Goal: Contribute content: Add original content to the website for others to see

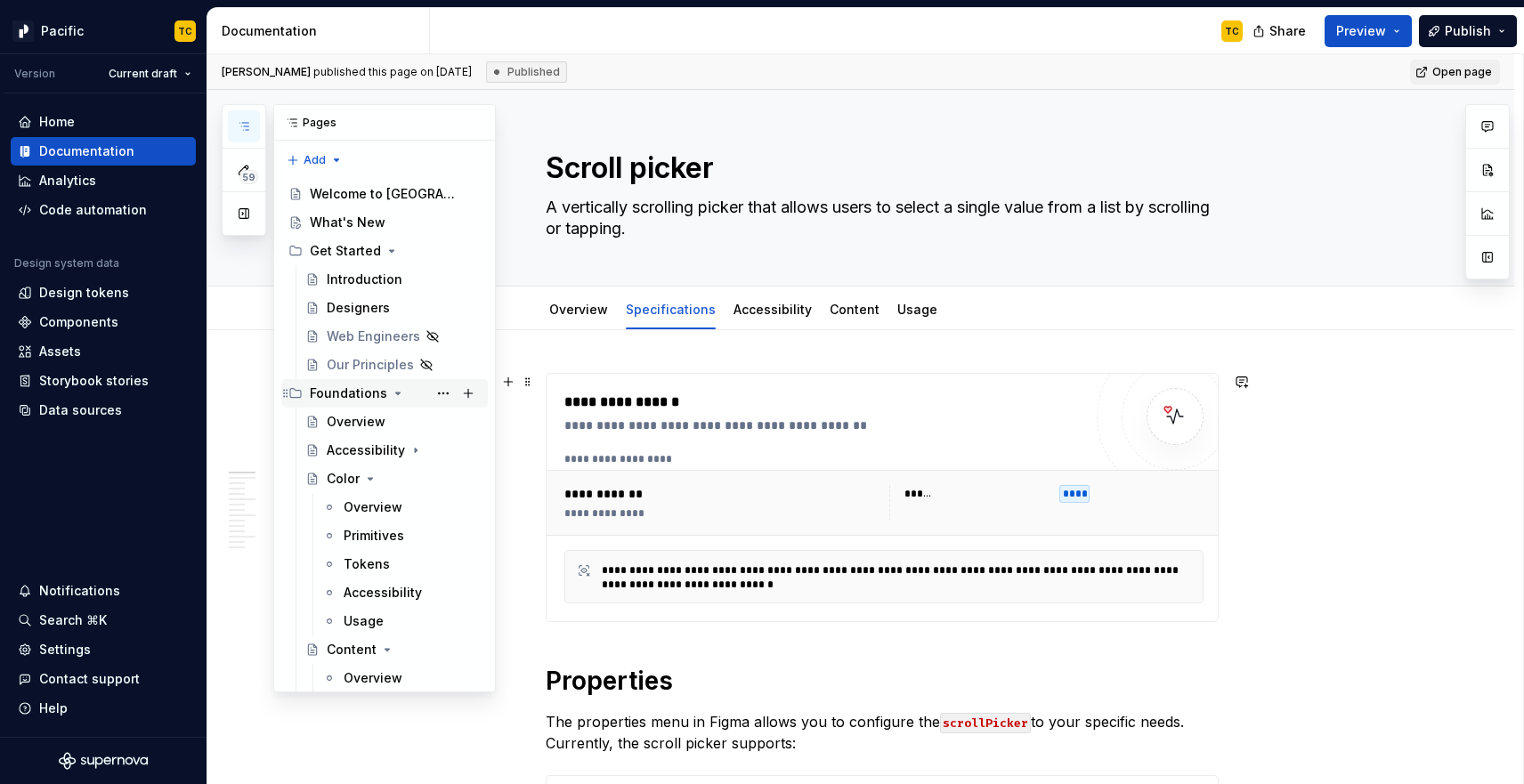
click at [395, 392] on icon "Page tree" at bounding box center [398, 393] width 14 height 14
click at [395, 245] on button "Page tree" at bounding box center [392, 251] width 14 height 14
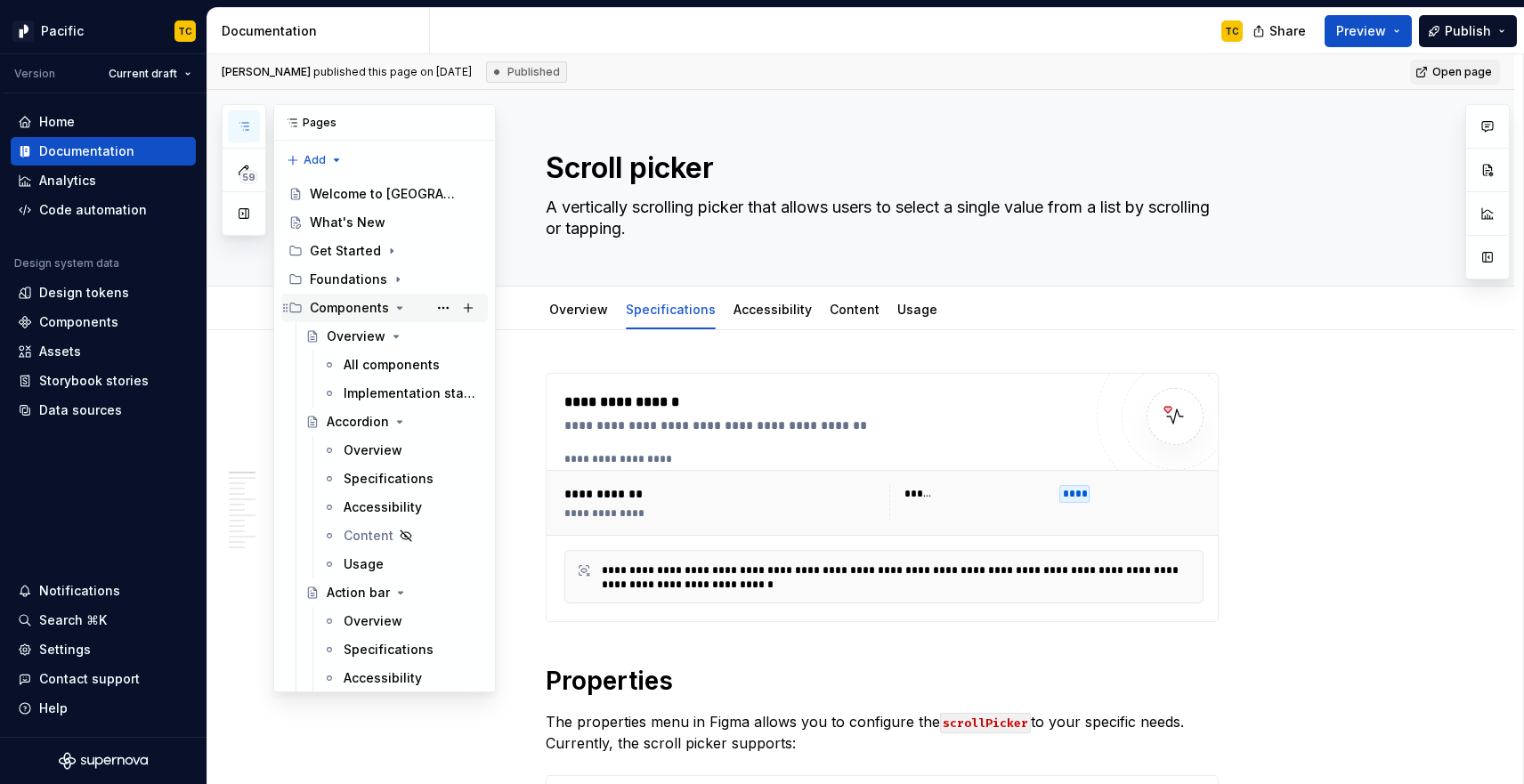
click at [398, 308] on icon "Page tree" at bounding box center [400, 308] width 14 height 14
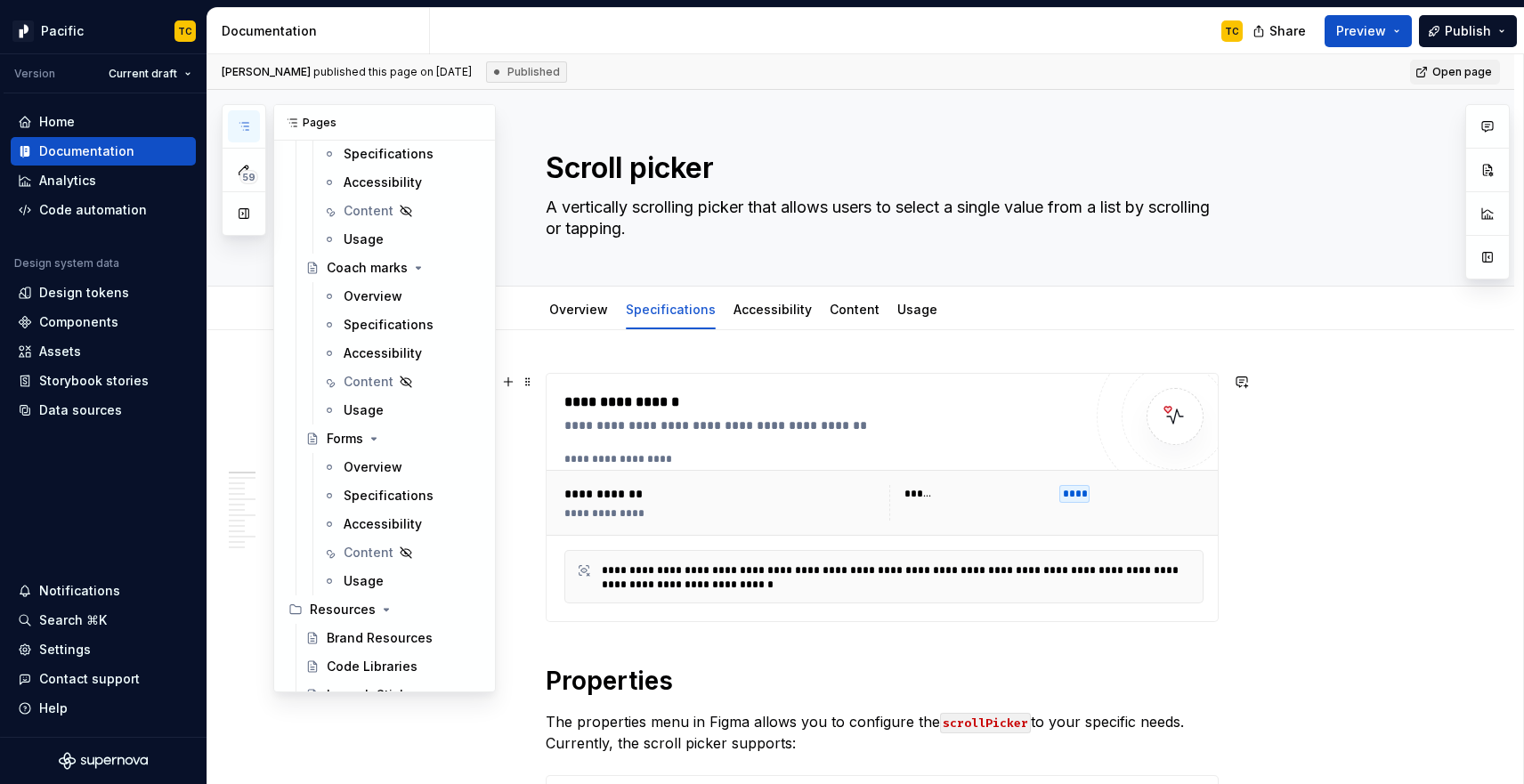
scroll to position [615, 0]
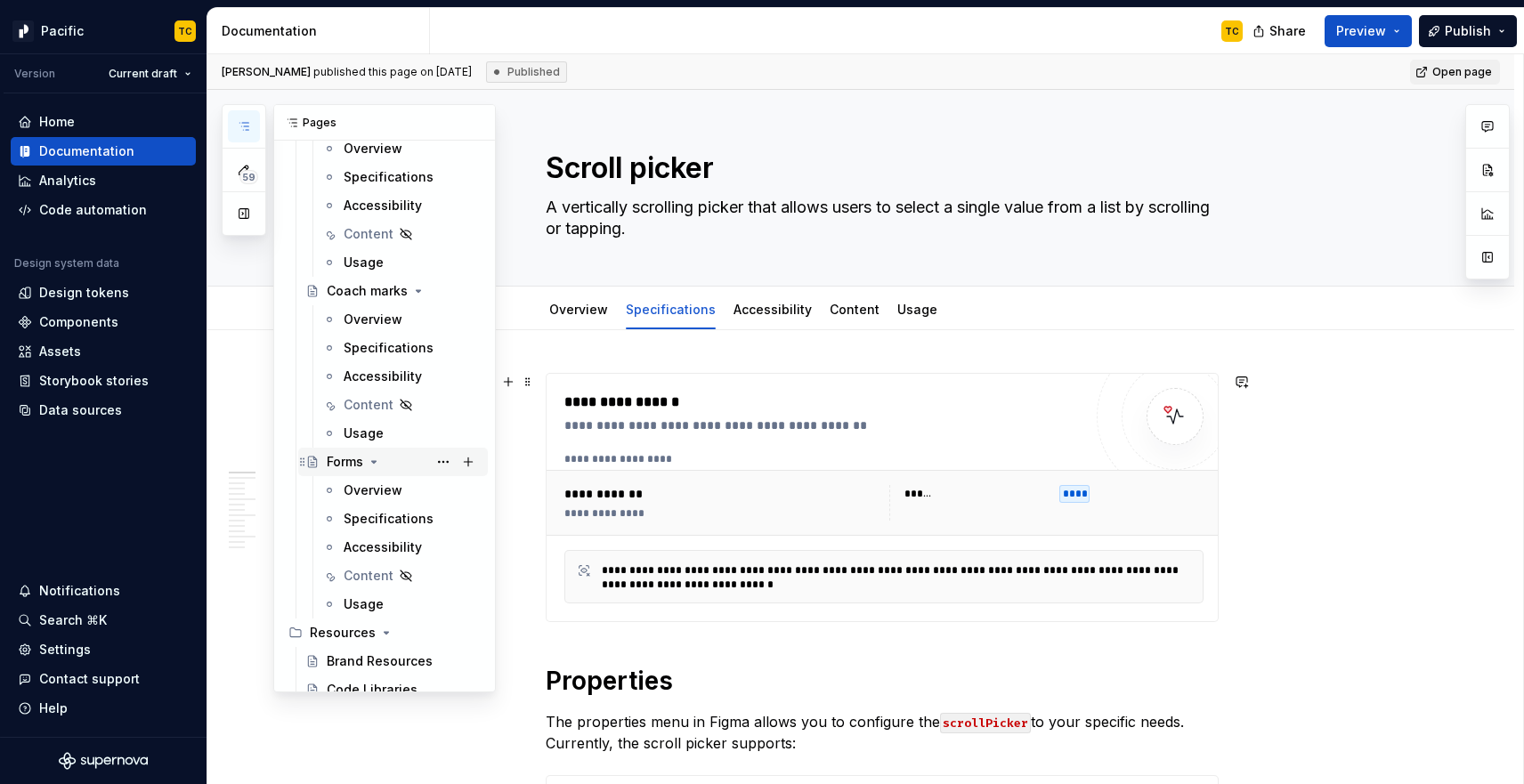
click at [392, 457] on div "Forms" at bounding box center [404, 462] width 154 height 25
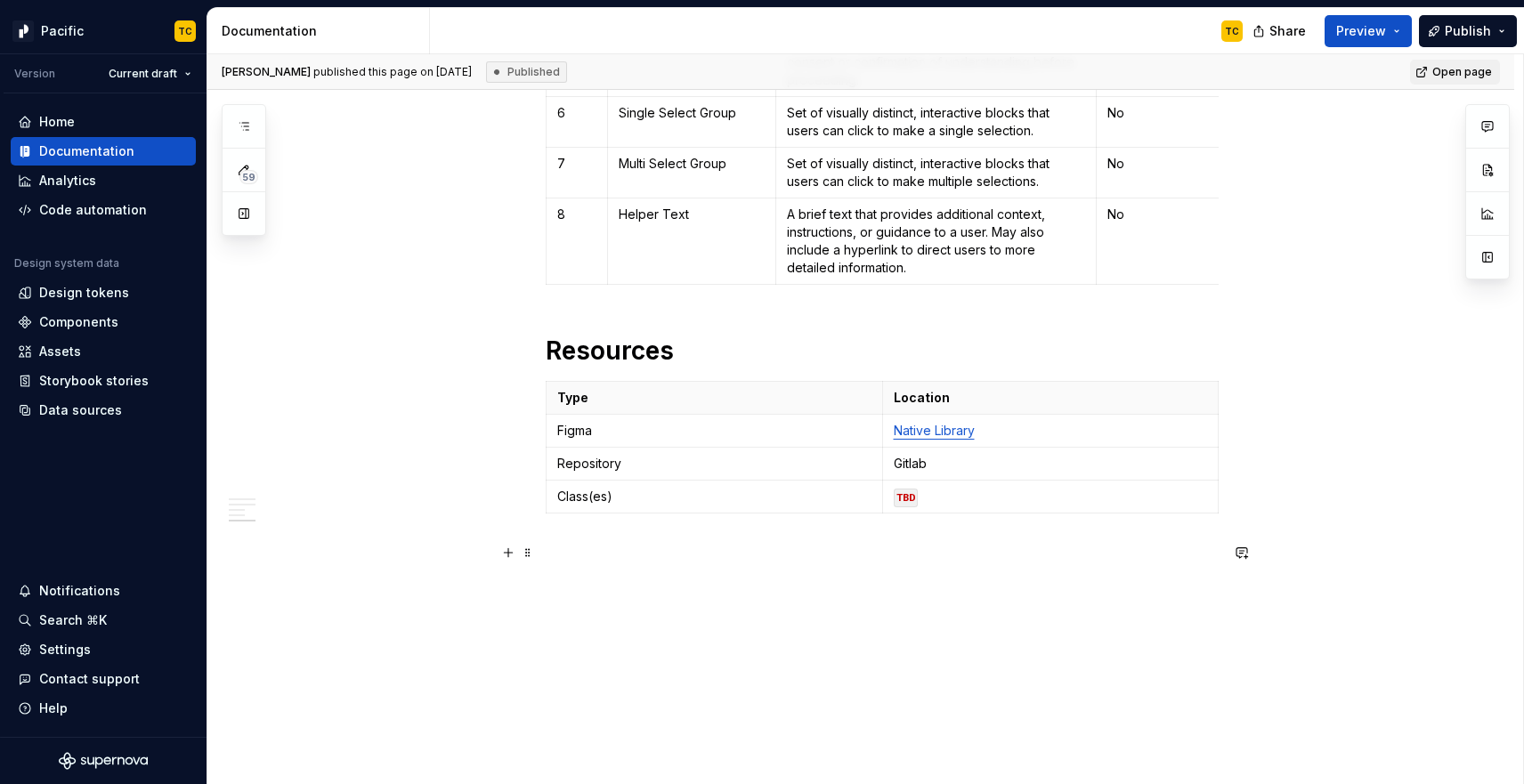
scroll to position [3687, 0]
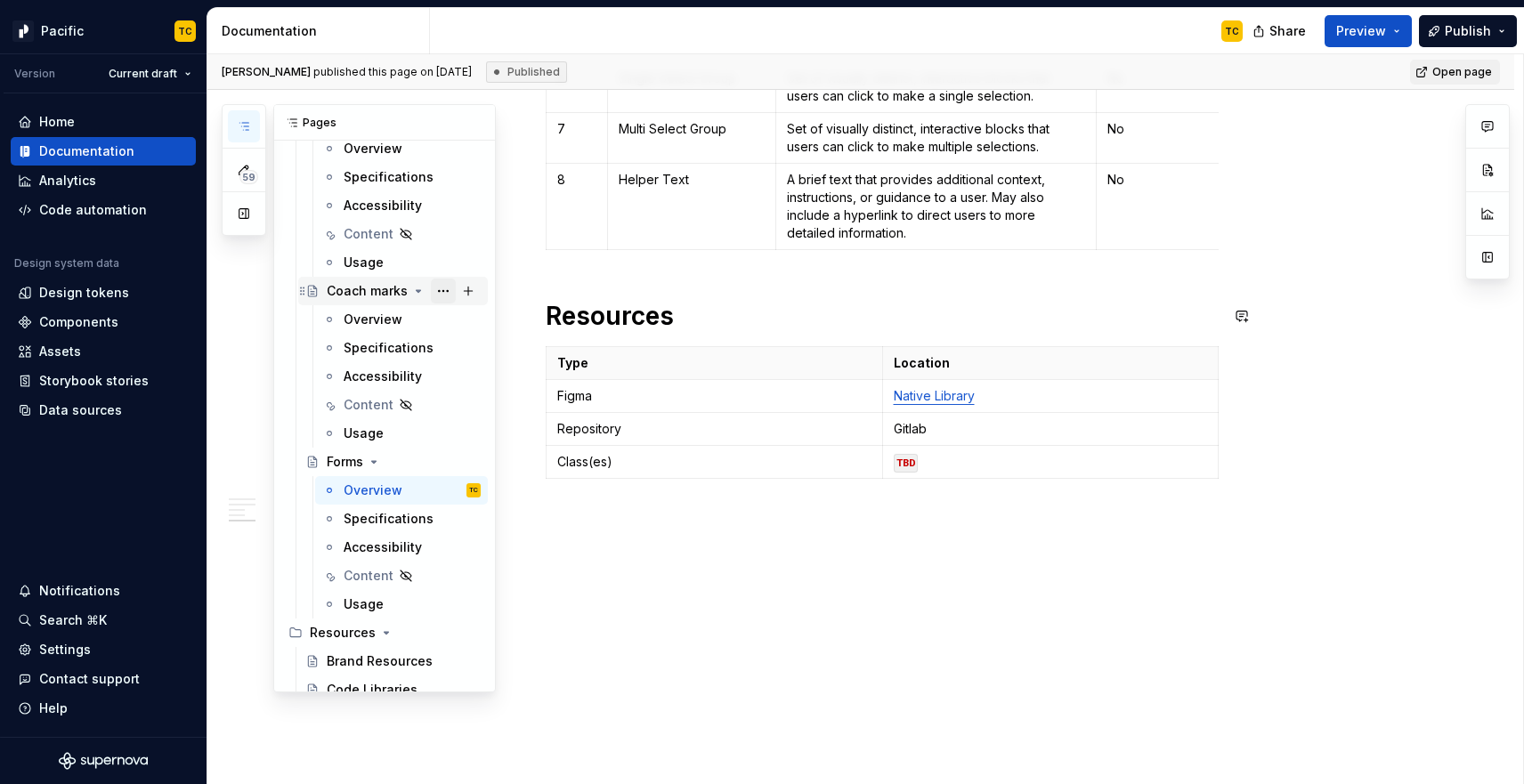
click at [450, 288] on button "Page tree" at bounding box center [444, 291] width 25 height 25
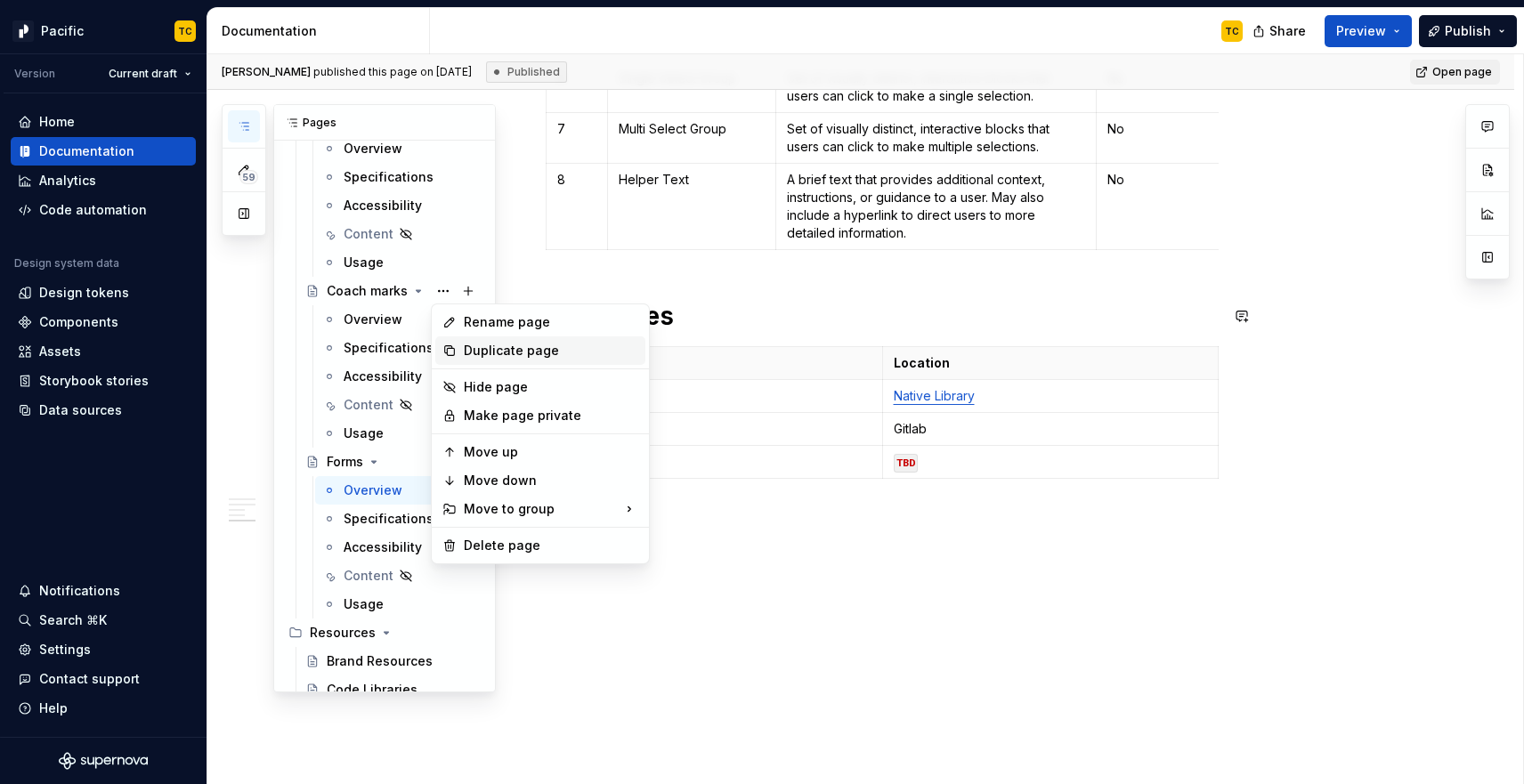
click at [496, 346] on div "Duplicate page" at bounding box center [551, 351] width 174 height 18
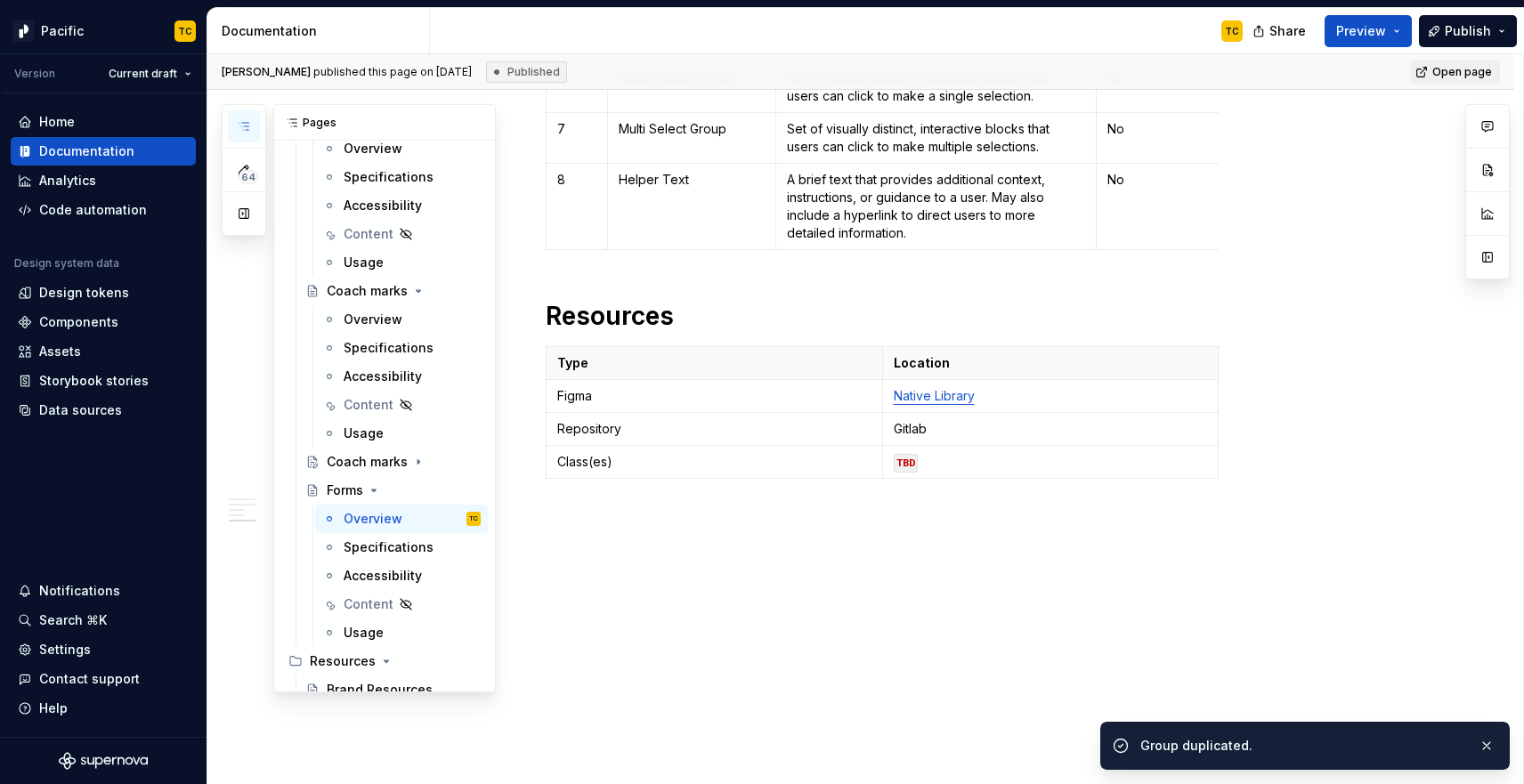
click at [246, 126] on icon "button" at bounding box center [244, 127] width 9 height 7
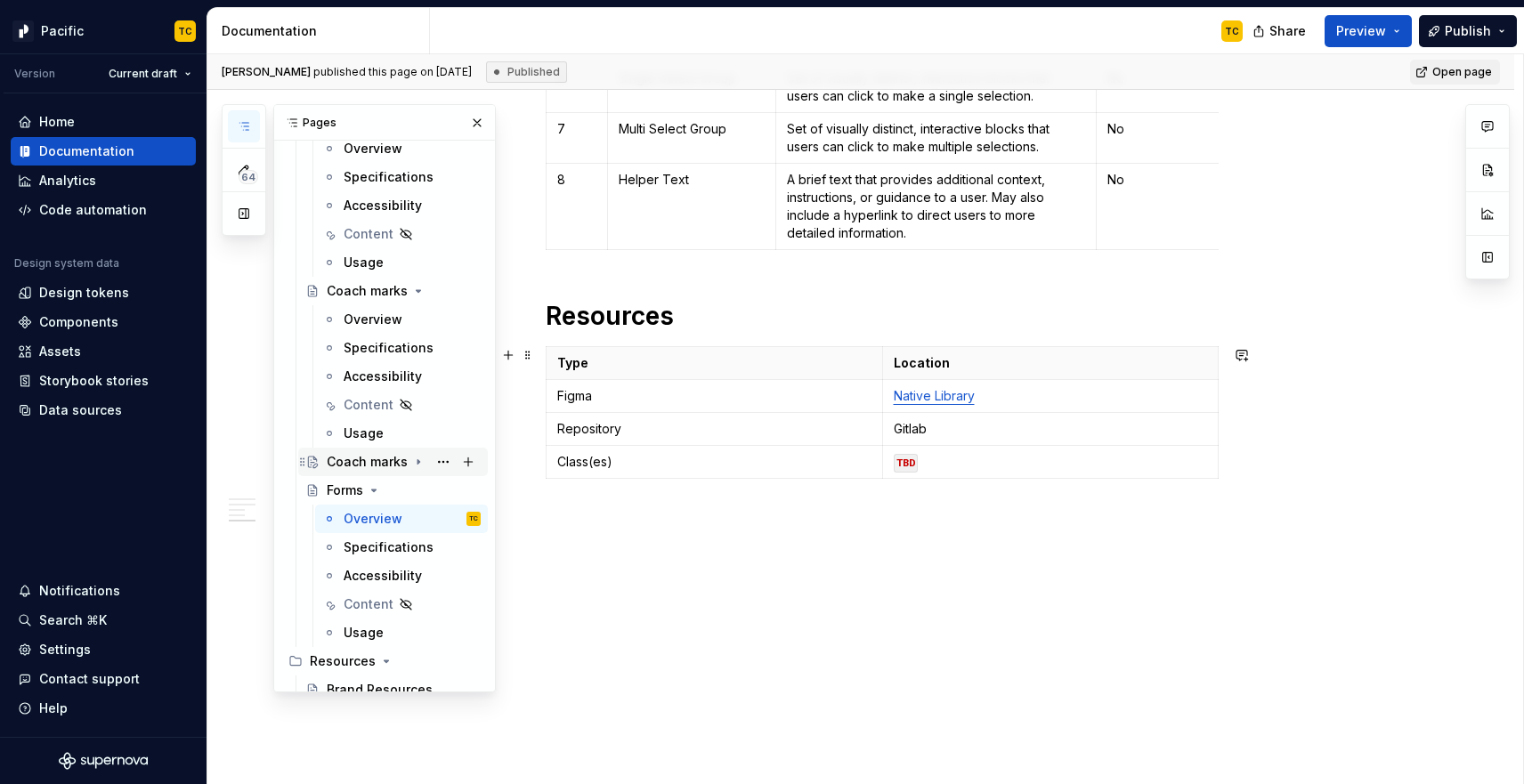
click at [414, 463] on icon "Page tree" at bounding box center [418, 462] width 14 height 14
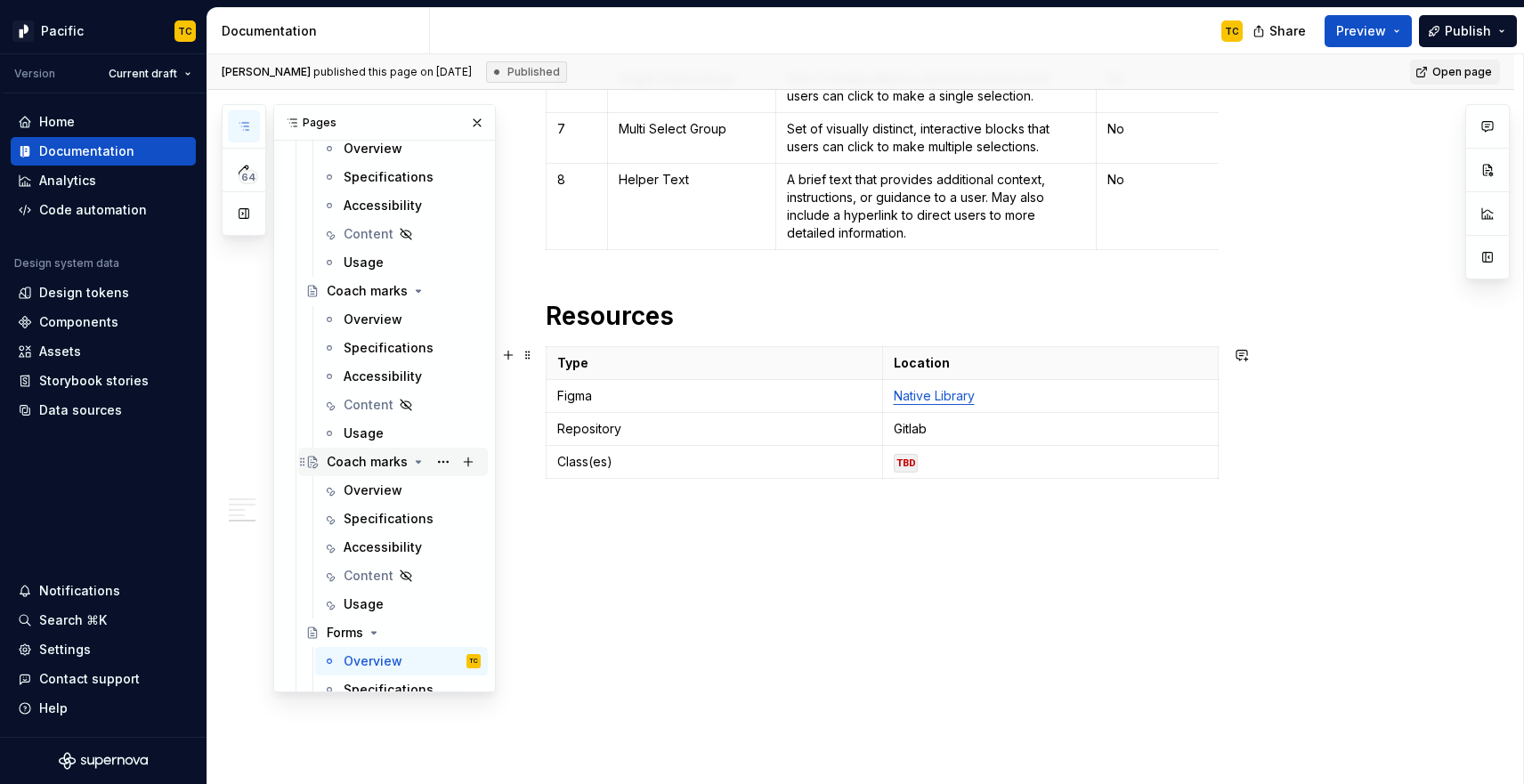
click at [366, 460] on div "Coach marks" at bounding box center [367, 462] width 81 height 18
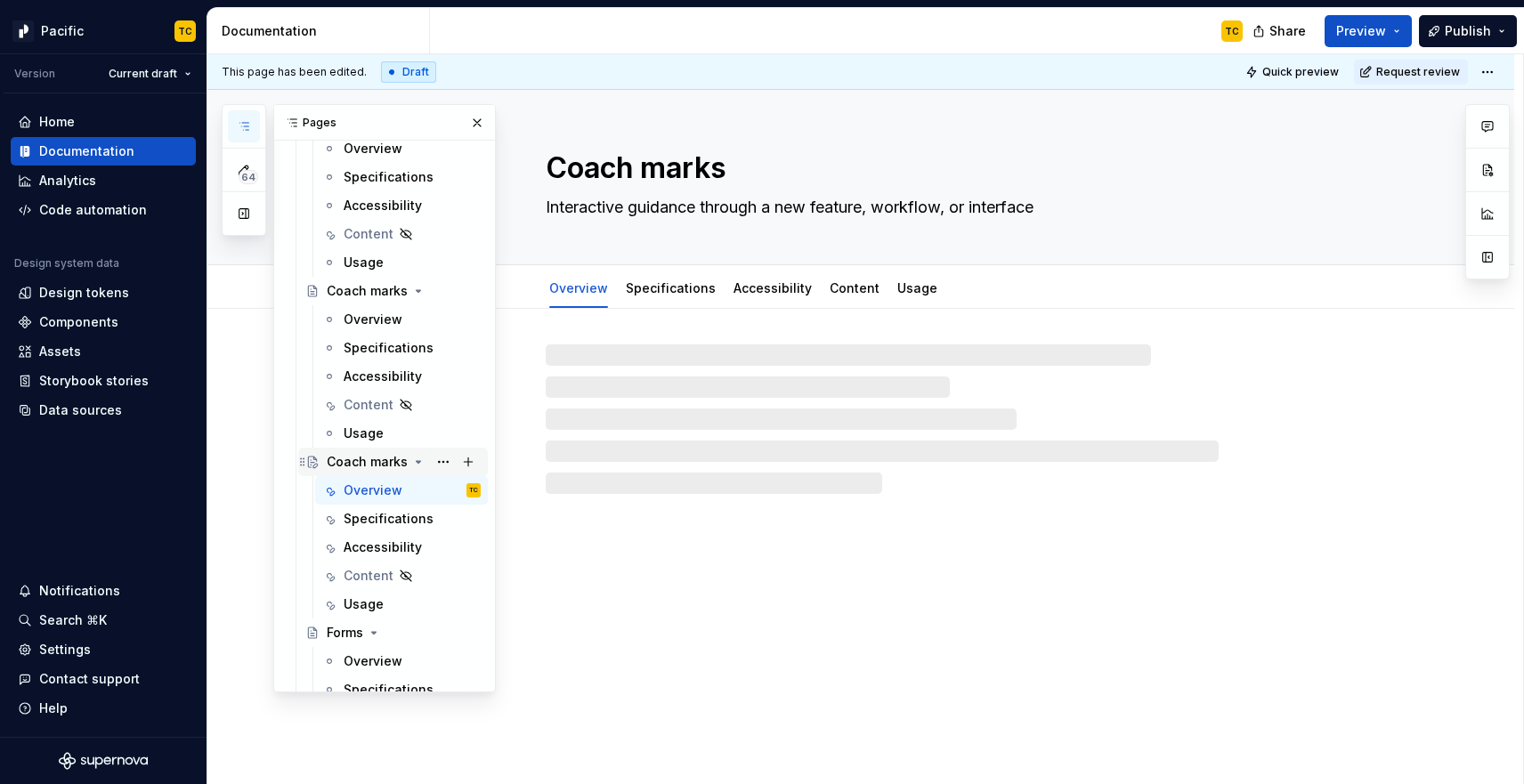
click at [362, 455] on div "Coach marks" at bounding box center [367, 462] width 81 height 18
click at [447, 459] on button "Page tree" at bounding box center [444, 462] width 25 height 25
type textarea "*"
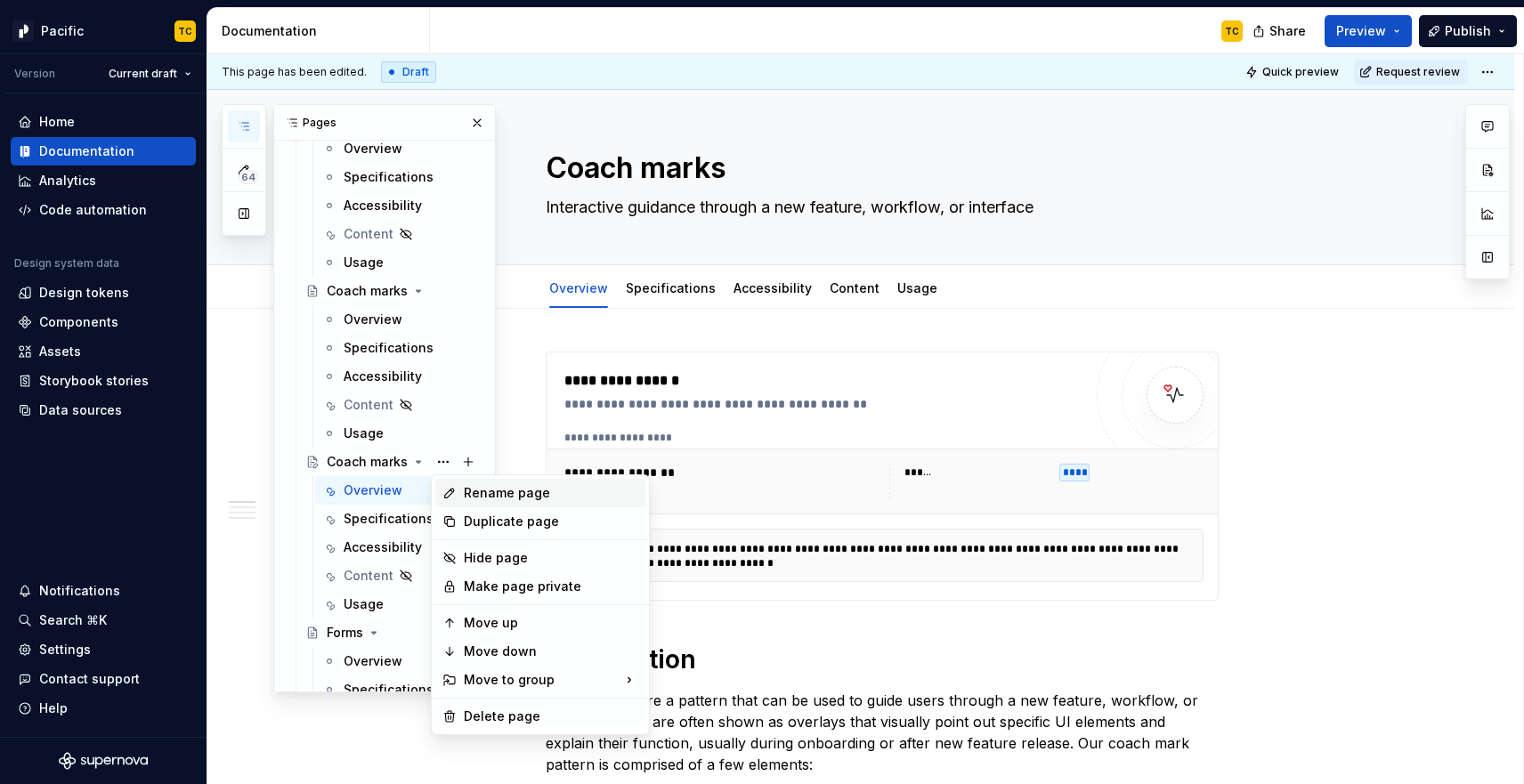
click at [497, 487] on div "Rename page" at bounding box center [551, 493] width 174 height 18
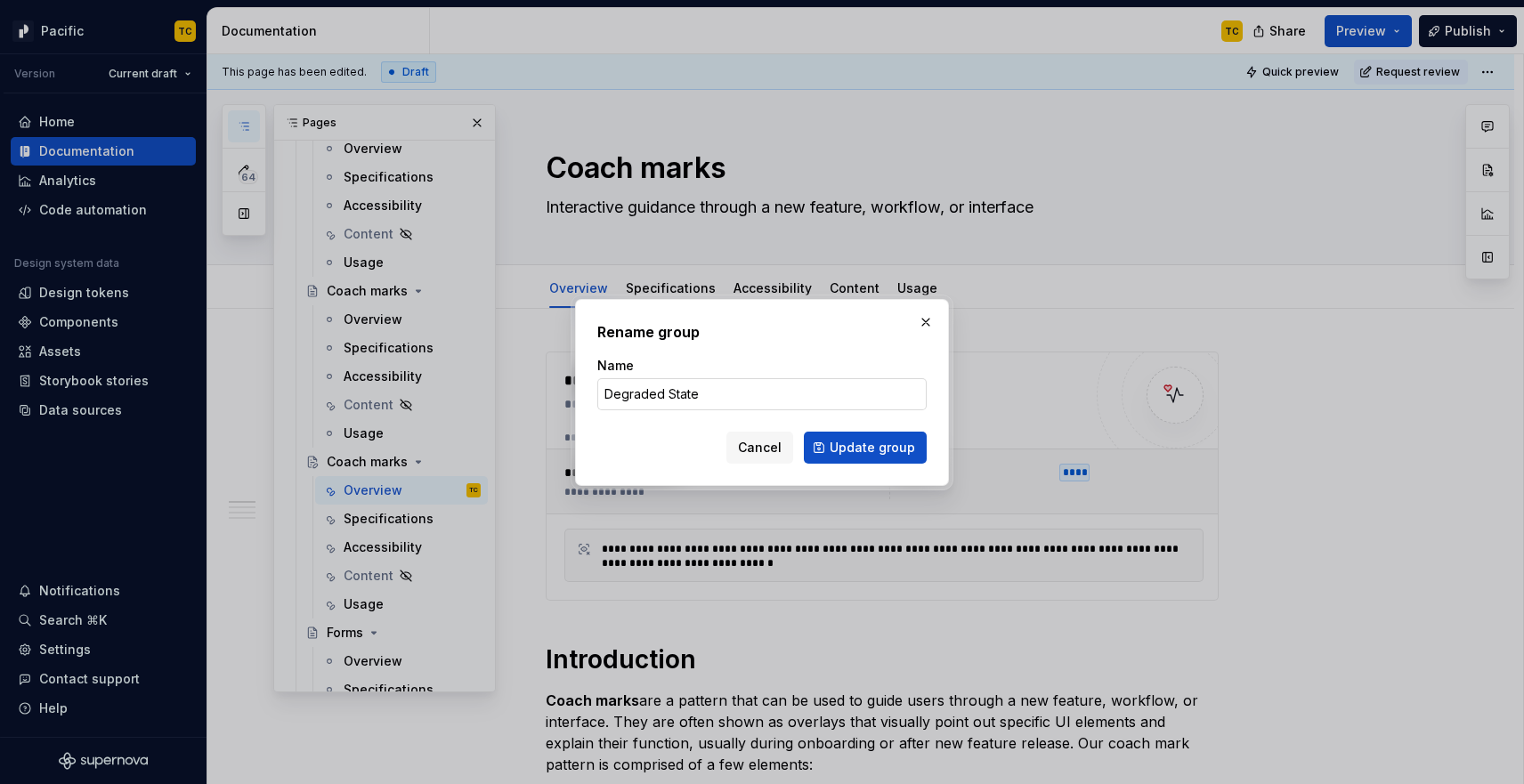
type input "Degraded States"
click button "Update group" at bounding box center [865, 448] width 123 height 32
type textarea "*"
type textarea "Degraded States"
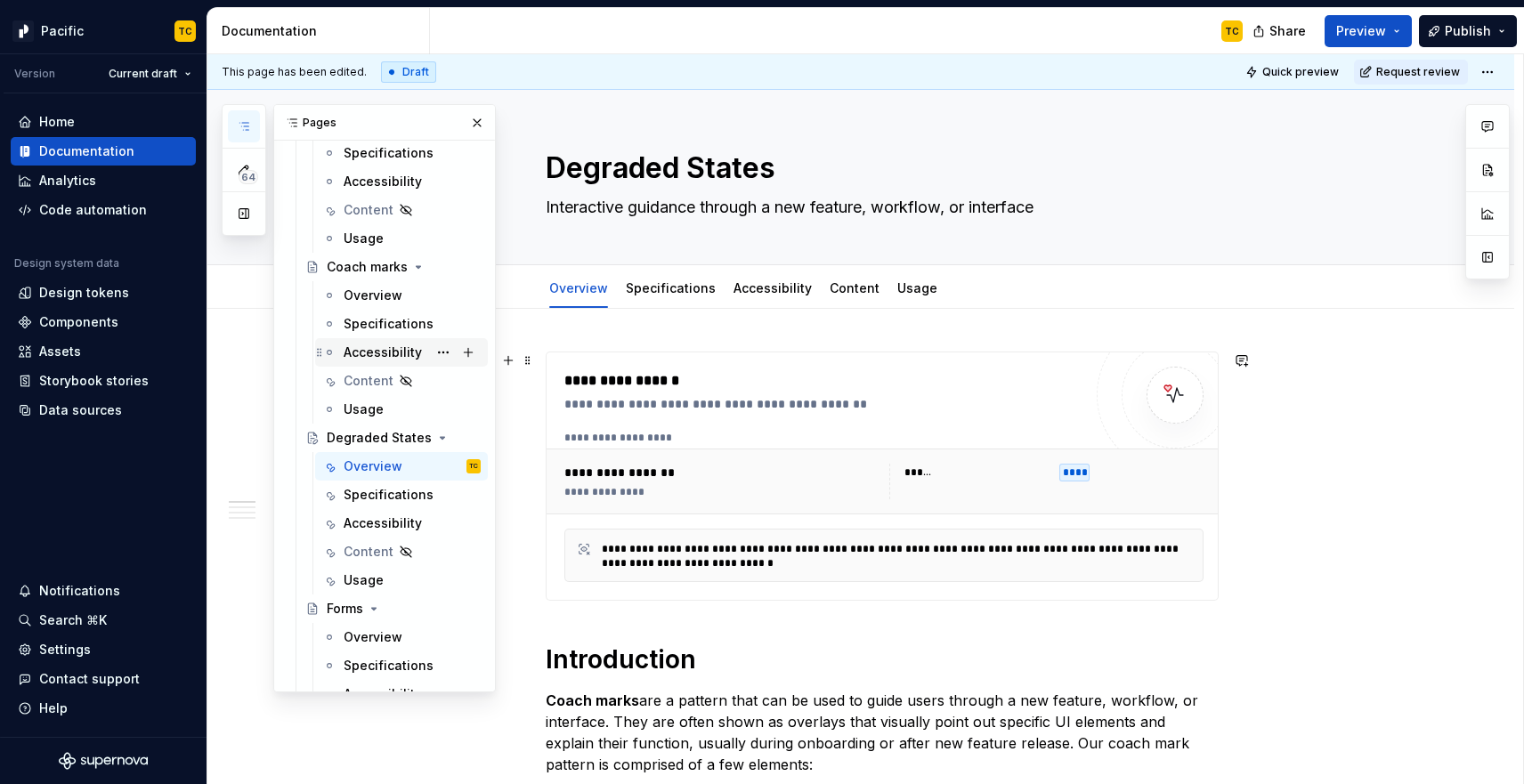
scroll to position [658, 0]
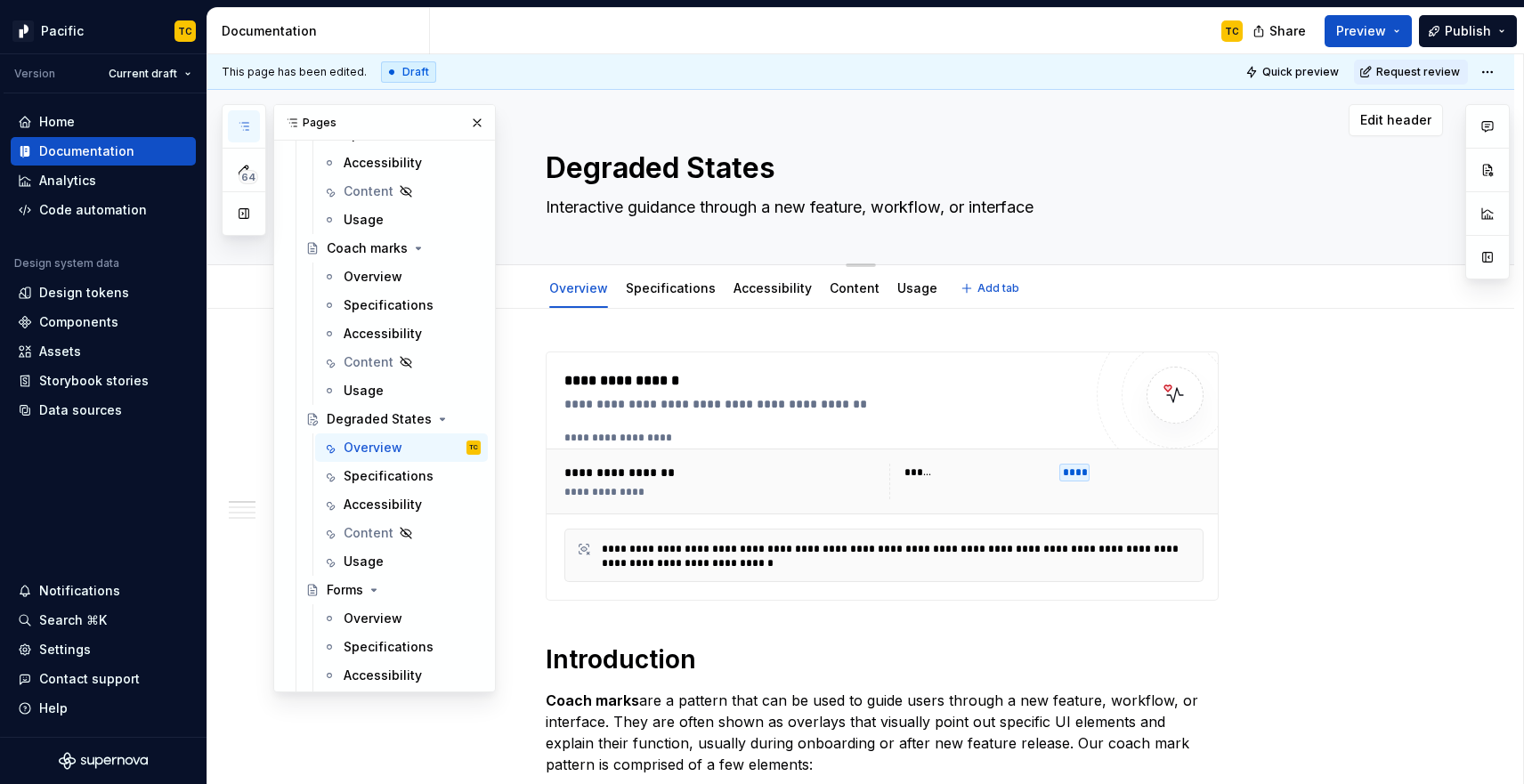
click at [616, 211] on textarea "Interactive guidance through a new feature, workflow, or interface" at bounding box center [879, 207] width 674 height 29
type textarea "*"
type textarea "S"
type textarea "*"
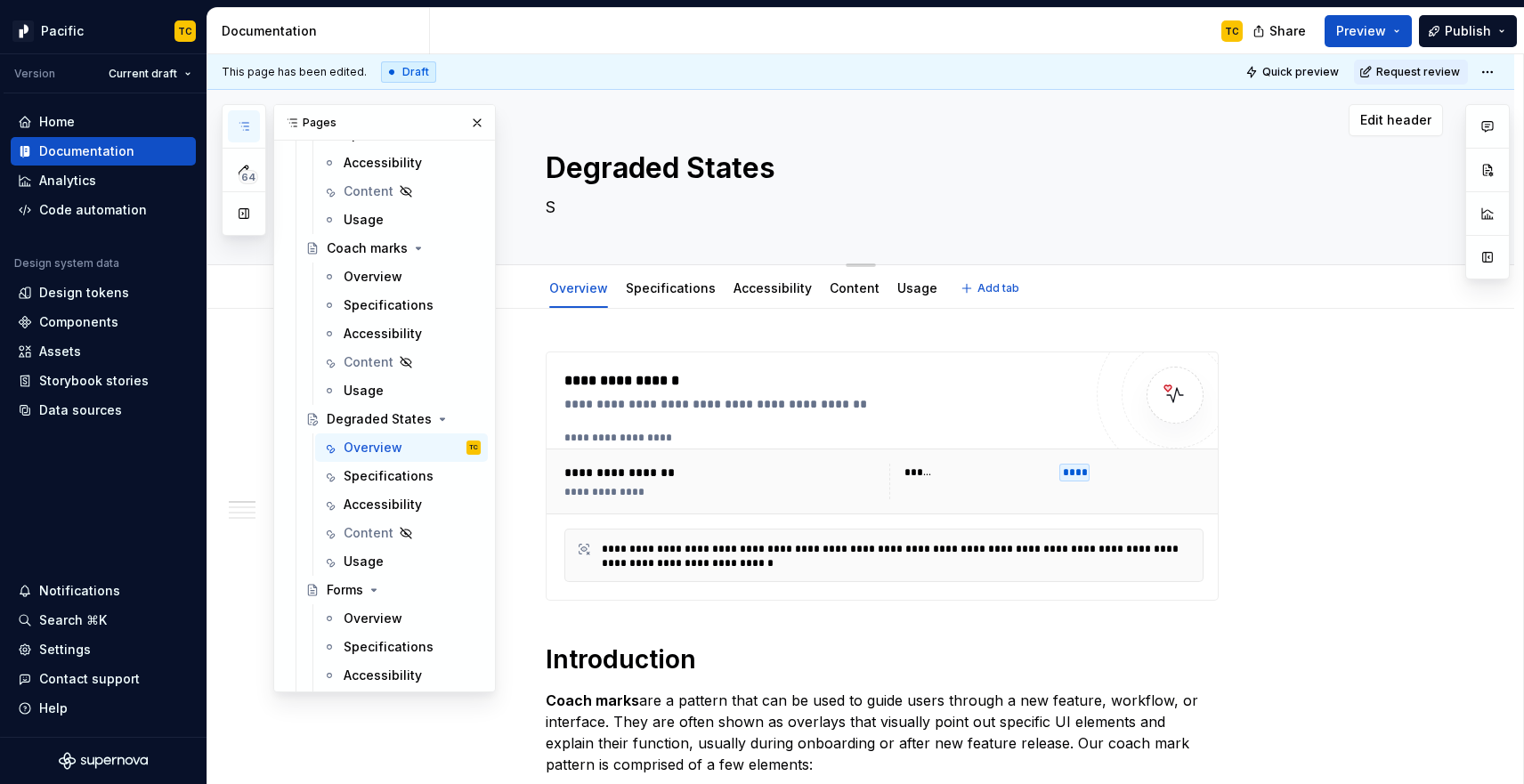
type textarea "Su"
type textarea "*"
type textarea "Sub"
type textarea "*"
type textarea "Subt"
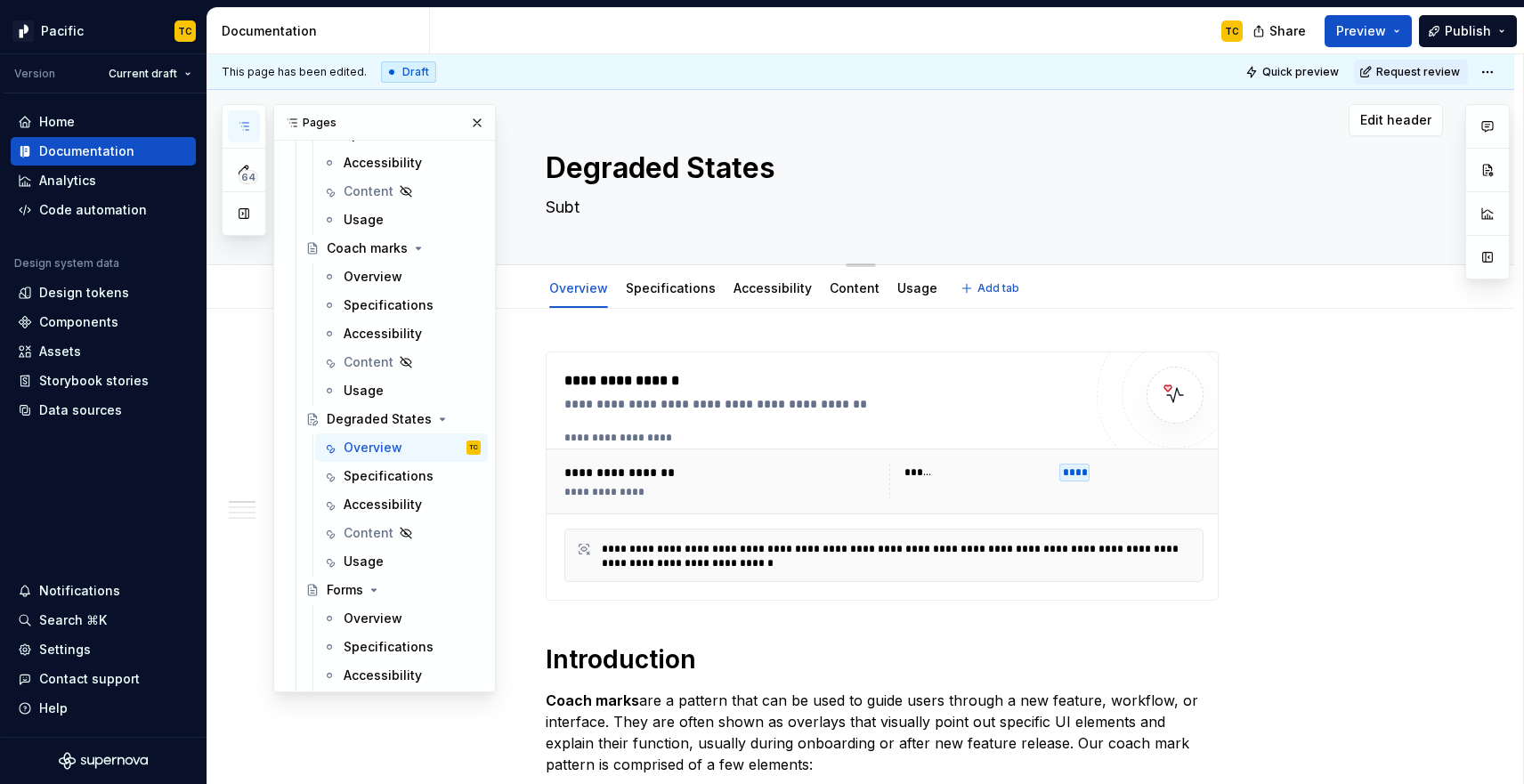
type textarea "*"
type textarea "Subtt"
type textarea "*"
type textarea "Subt"
type textarea "*"
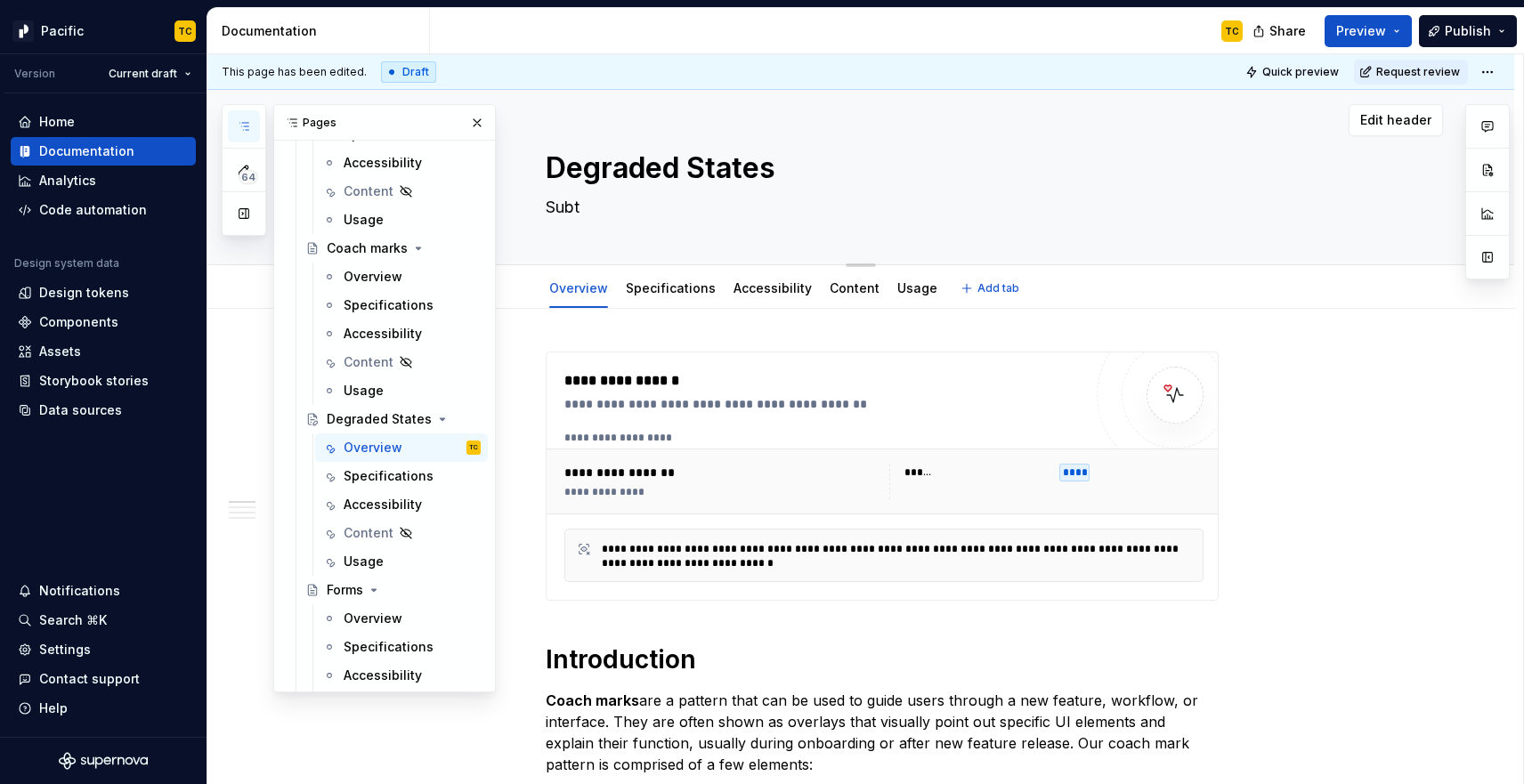
type textarea "Subti"
type textarea "*"
type textarea "Subtit"
type textarea "*"
type textarea "Subtitl"
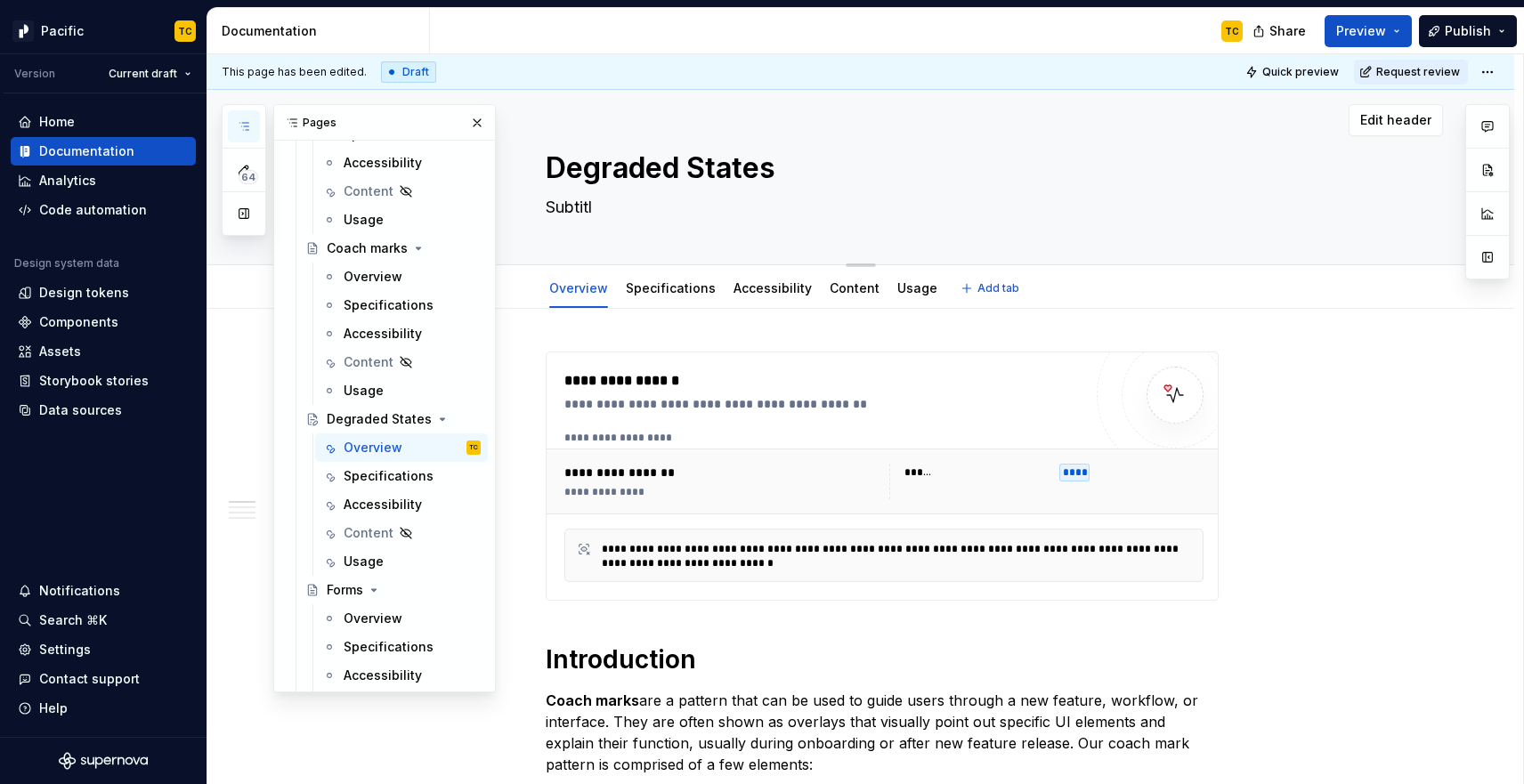
type textarea "*"
type textarea "Subtitle"
type textarea "*"
type textarea "Subtitle"
click at [1025, 480] on div "******" at bounding box center [976, 473] width 145 height 18
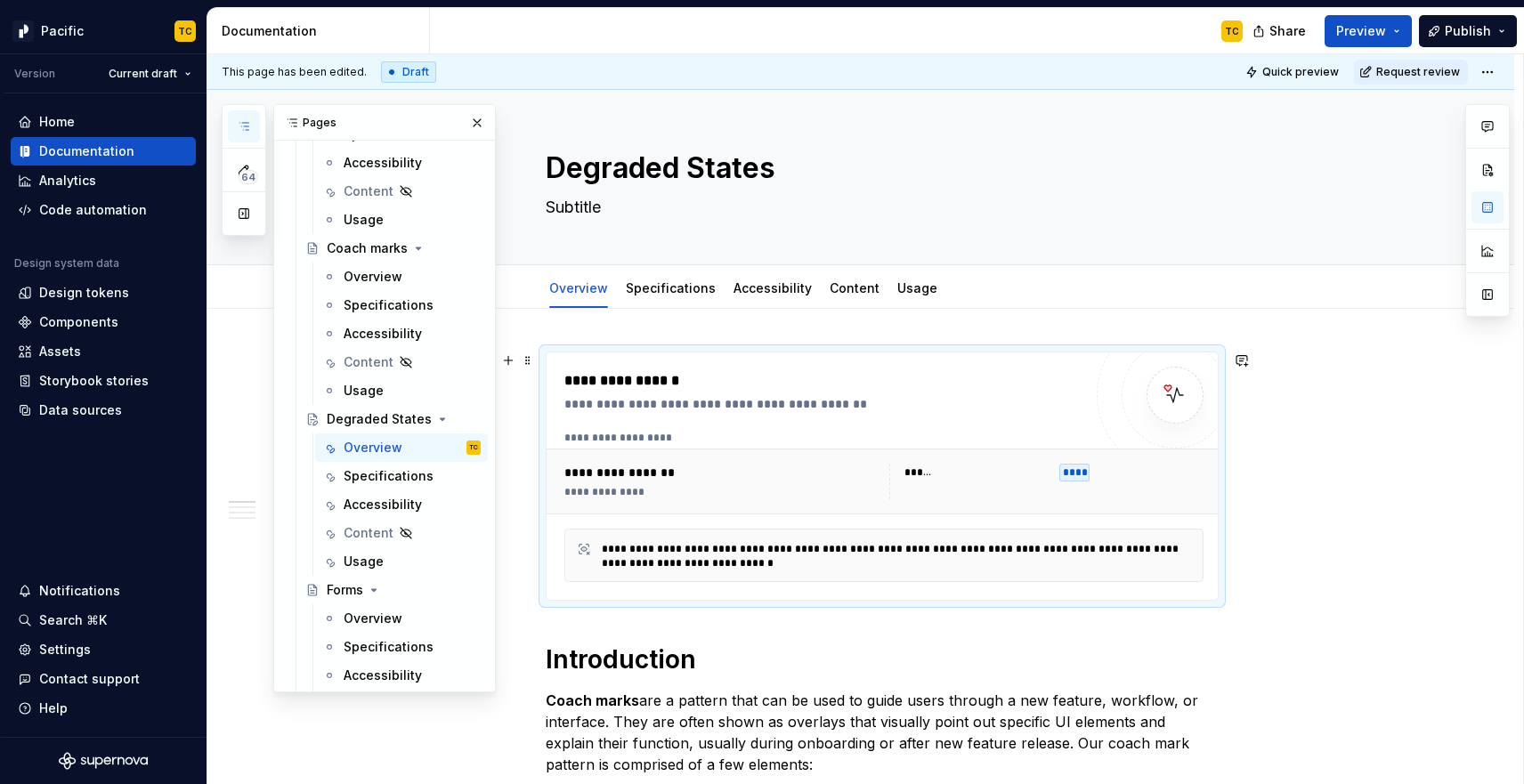
click at [915, 433] on div "**********" at bounding box center [885, 438] width 639 height 14
type textarea "*"
